Goal: Task Accomplishment & Management: Complete application form

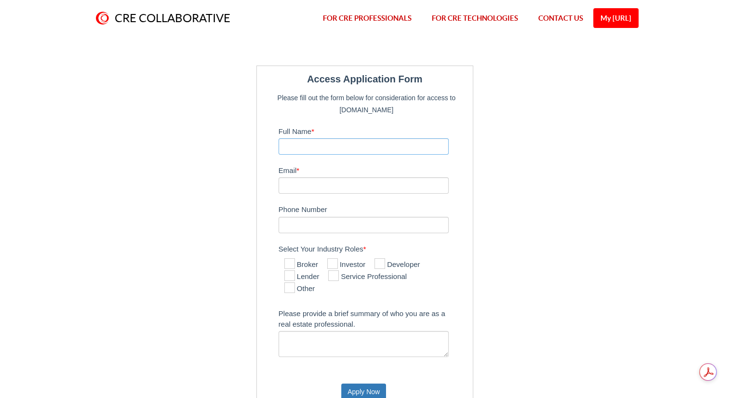
click at [309, 145] on input "Full Name *" at bounding box center [364, 146] width 171 height 16
type input "[PERSON_NAME] ([PERSON_NAME]) [PERSON_NAME]"
type input "[EMAIL_ADDRESS][DOMAIN_NAME]"
type input "4073106980"
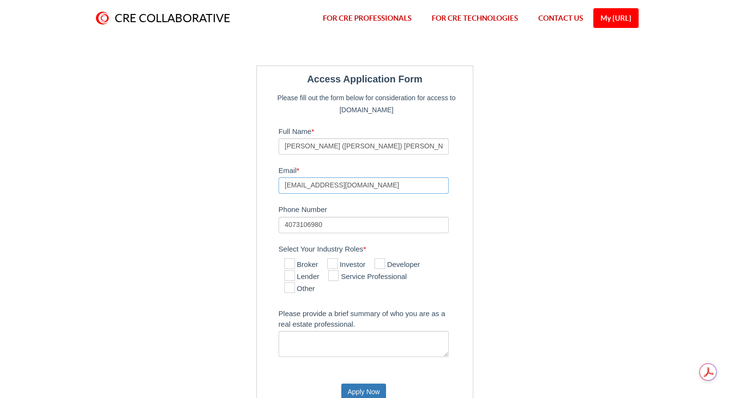
drag, startPoint x: 366, startPoint y: 189, endPoint x: 266, endPoint y: 176, distance: 101.6
click at [266, 176] on fieldset "Access Application Form Please fill out the form below for consideration for ac…" at bounding box center [365, 239] width 206 height 337
type input "[EMAIL_ADDRESS][DOMAIN_NAME]"
click at [291, 260] on icon at bounding box center [289, 263] width 11 height 11
click at [291, 261] on input "Broker" at bounding box center [287, 264] width 6 height 6
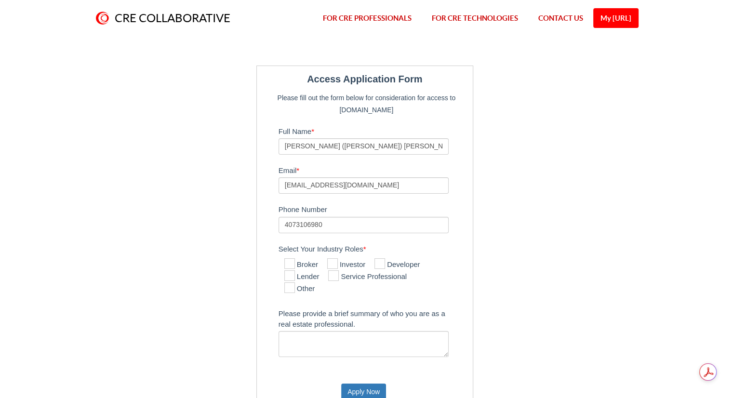
checkbox input "true"
click at [291, 336] on textarea "Please provide a brief summary of who you are as a real estate professional." at bounding box center [364, 344] width 171 height 26
click at [607, 315] on div "Access Application Form Please fill out the form below for consideration for ac…" at bounding box center [367, 239] width 564 height 347
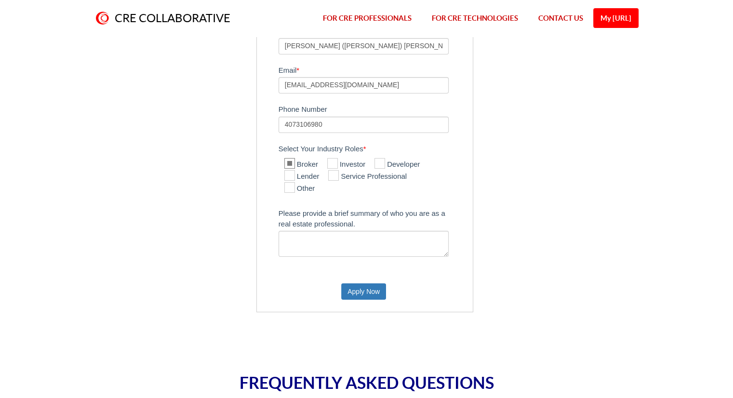
scroll to position [94, 0]
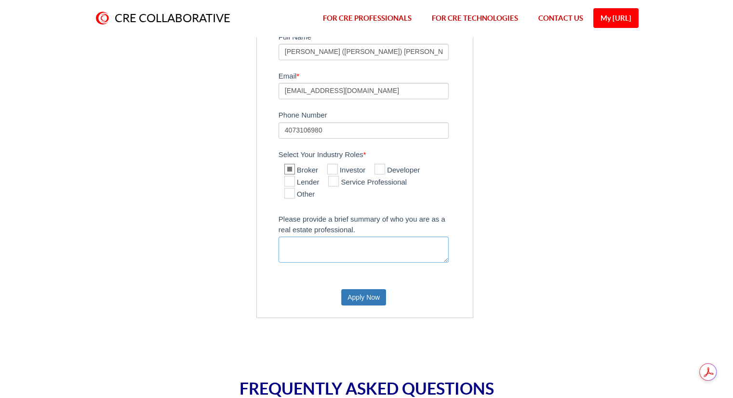
click at [293, 242] on textarea "Please provide a brief summary of who you are as a real estate professional." at bounding box center [364, 250] width 171 height 26
click at [293, 239] on textarea "A residential and commercial broker" at bounding box center [364, 250] width 171 height 26
click at [400, 246] on textarea "A residential and commercial broker" at bounding box center [364, 250] width 171 height 26
type textarea "A residential and commercial broker with 30 years experience."
click at [366, 299] on button "Apply Now" at bounding box center [363, 297] width 45 height 16
